Goal: Task Accomplishment & Management: Manage account settings

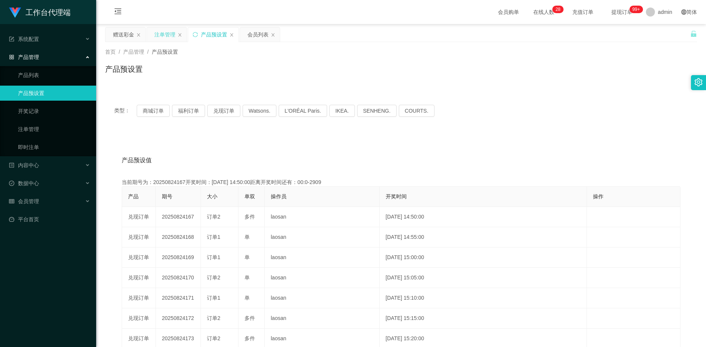
click at [161, 33] on div "注单管理" at bounding box center [164, 34] width 21 height 14
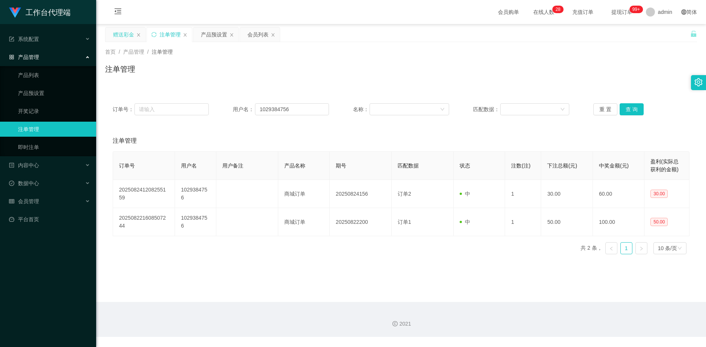
click at [130, 32] on div "赠送彩金" at bounding box center [123, 34] width 21 height 14
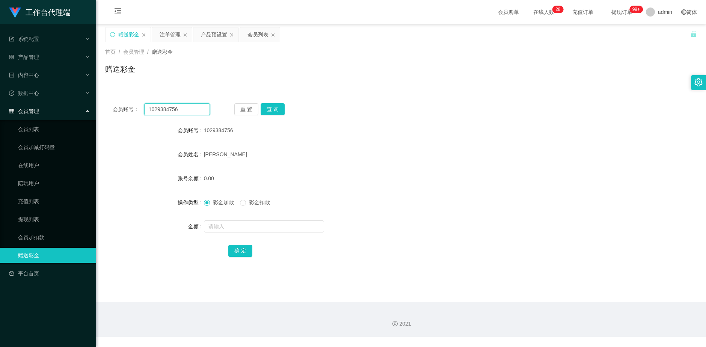
drag, startPoint x: 180, startPoint y: 109, endPoint x: 91, endPoint y: 115, distance: 88.4
click at [92, 115] on section "工作台代理端 系统配置 产品管理 产品列表 产品预设置 开奖记录 注单管理 即时注单 内容中心 数据中心 员工统计 团队统计 会员管理 会员列表 会员加减打码…" at bounding box center [353, 168] width 706 height 337
paste input "Superangel8"
type input "Superangel86"
click at [272, 107] on button "查 询" at bounding box center [273, 109] width 24 height 12
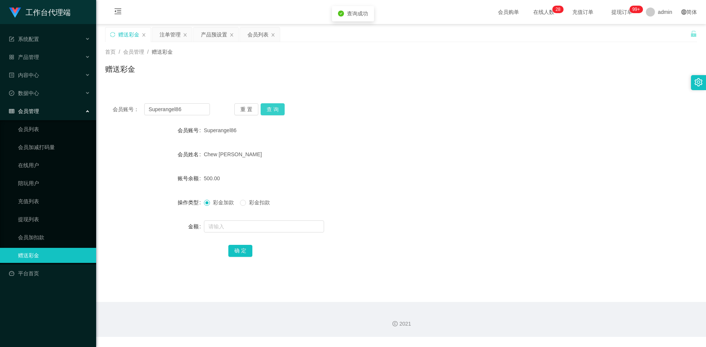
click at [272, 107] on button "查 询" at bounding box center [273, 109] width 24 height 12
click at [273, 111] on button "查 询" at bounding box center [273, 109] width 24 height 12
click at [273, 111] on div "重 置 查 询" at bounding box center [282, 109] width 97 height 12
click at [273, 111] on button "查 询" at bounding box center [273, 109] width 24 height 12
click at [213, 34] on div "产品预设置" at bounding box center [214, 34] width 26 height 14
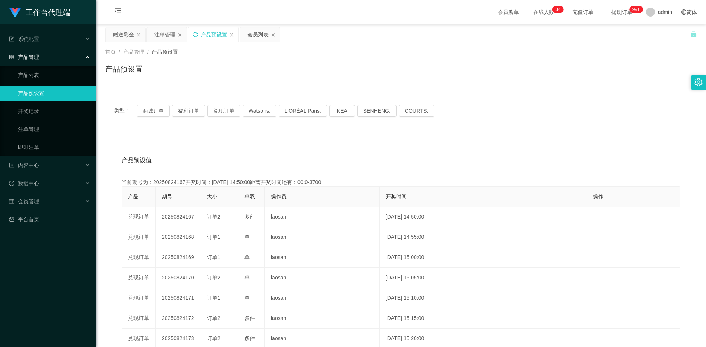
click at [194, 35] on icon "图标: sync" at bounding box center [195, 34] width 5 height 5
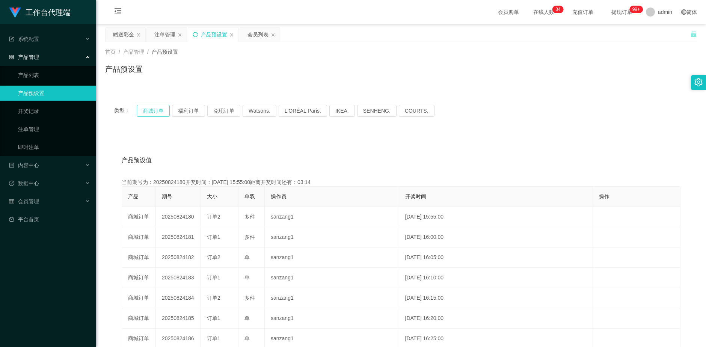
click at [152, 110] on button "商城订单" at bounding box center [153, 111] width 33 height 12
click at [118, 33] on div "赠送彩金" at bounding box center [123, 34] width 21 height 14
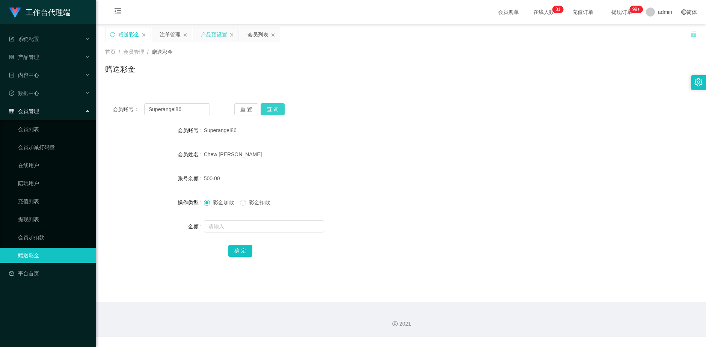
click at [274, 110] on button "查 询" at bounding box center [273, 109] width 24 height 12
drag, startPoint x: 274, startPoint y: 110, endPoint x: 499, endPoint y: 12, distance: 245.9
click at [276, 109] on button "查 询" at bounding box center [273, 109] width 24 height 12
